Goal: Use online tool/utility: Use online tool/utility

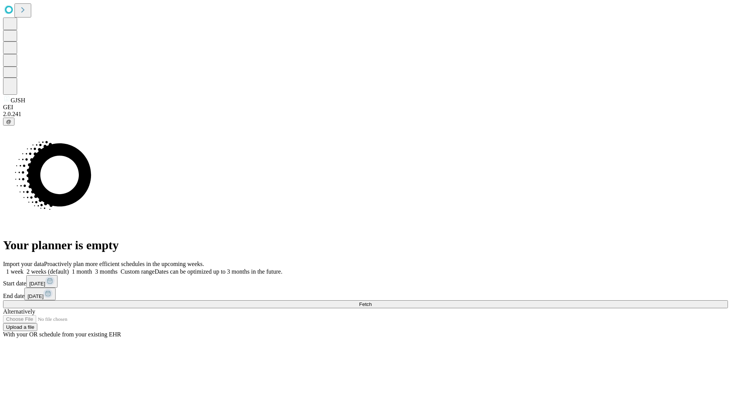
click at [371, 301] on span "Fetch" at bounding box center [365, 304] width 13 height 6
